Goal: Information Seeking & Learning: Understand process/instructions

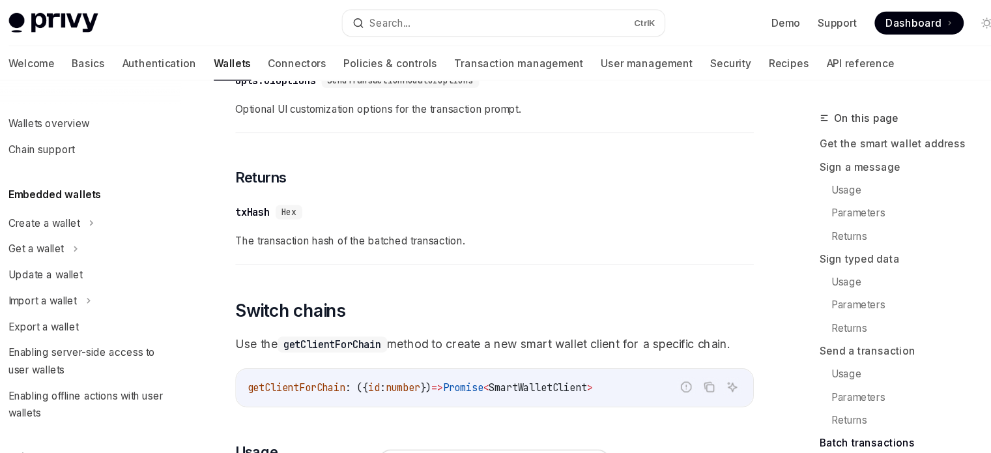
scroll to position [294, 0]
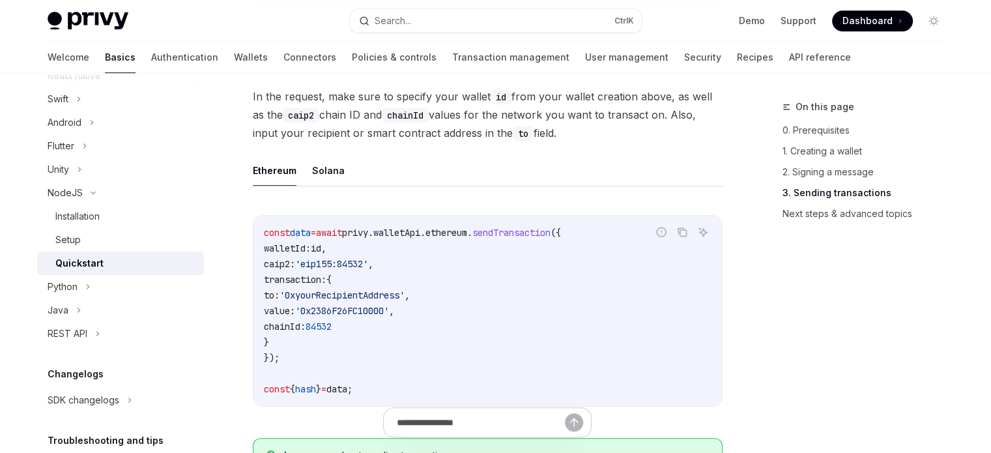
scroll to position [1042, 0]
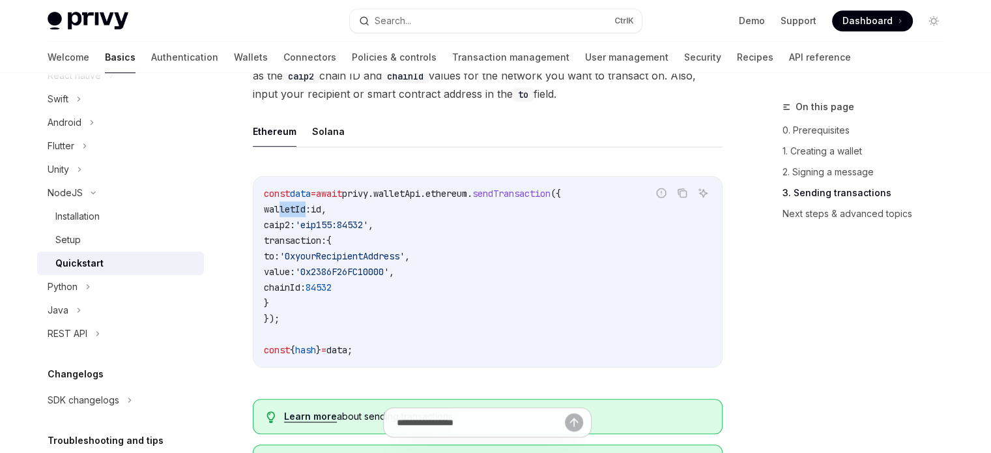
drag, startPoint x: 278, startPoint y: 210, endPoint x: 305, endPoint y: 210, distance: 26.7
click at [305, 210] on span "walletId:" at bounding box center [287, 209] width 47 height 12
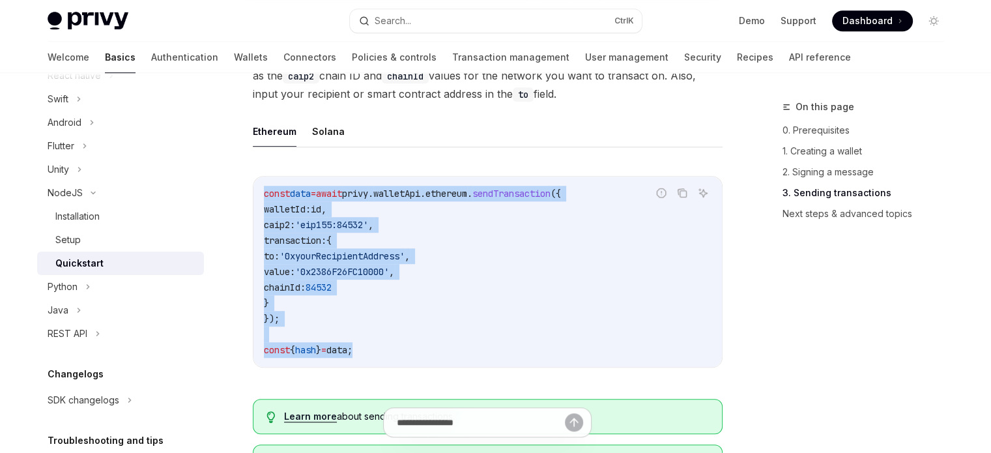
drag, startPoint x: 397, startPoint y: 359, endPoint x: 236, endPoint y: 190, distance: 233.2
copy code "const data = await privy . walletApi . ethereum . sendTransaction ({ walletId: …"
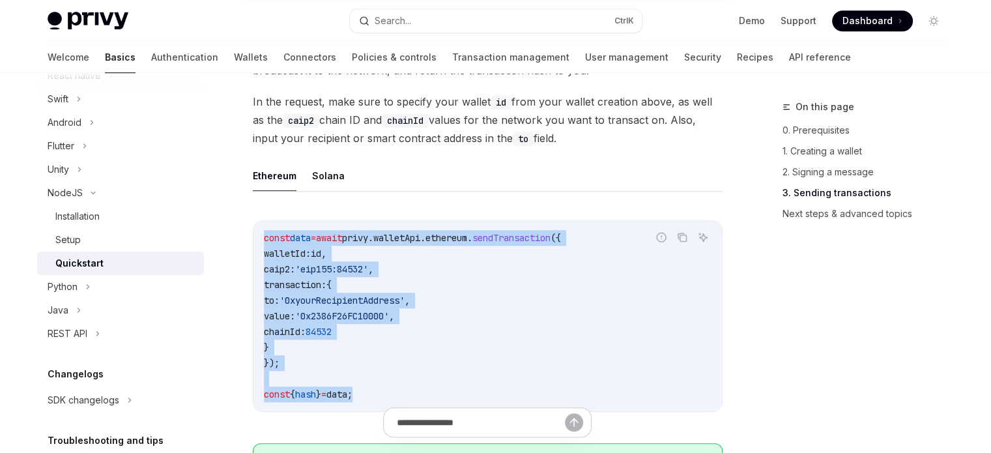
scroll to position [977, 0]
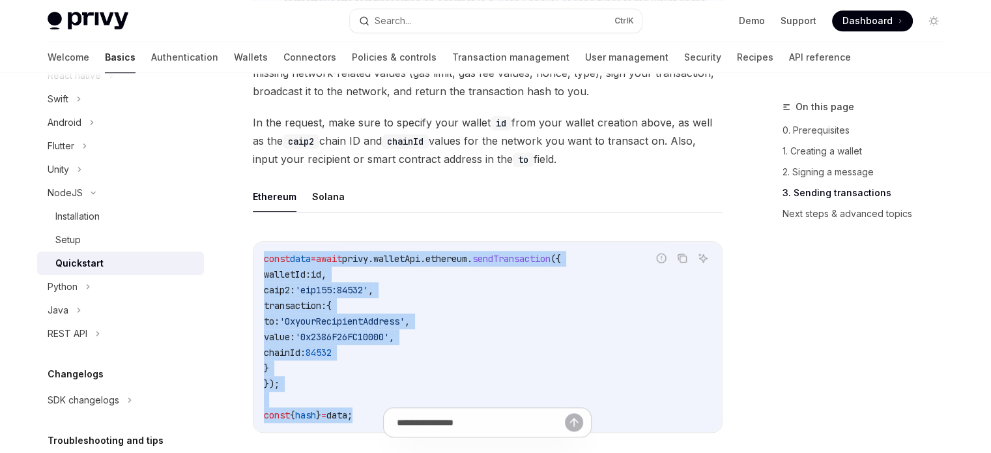
click at [326, 280] on span "," at bounding box center [323, 274] width 5 height 12
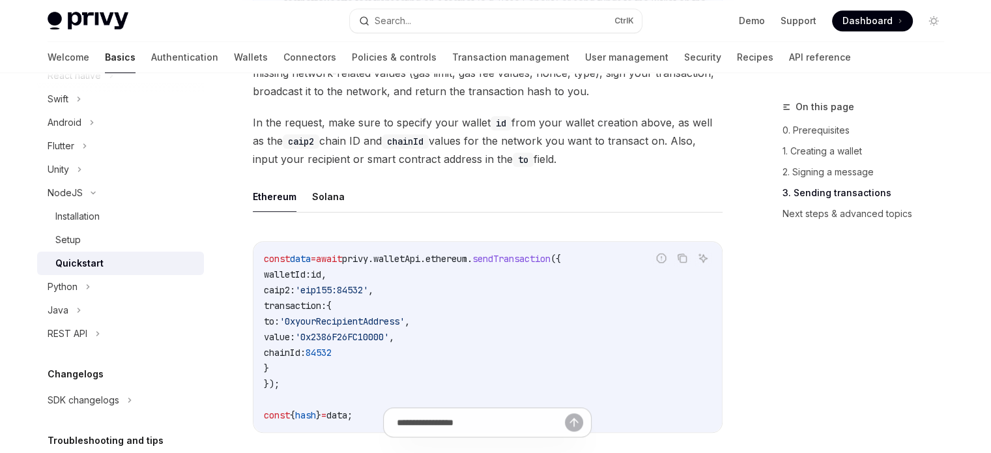
click at [311, 278] on span "walletId:" at bounding box center [287, 274] width 47 height 12
copy span "walletId"
